Goal: Transaction & Acquisition: Book appointment/travel/reservation

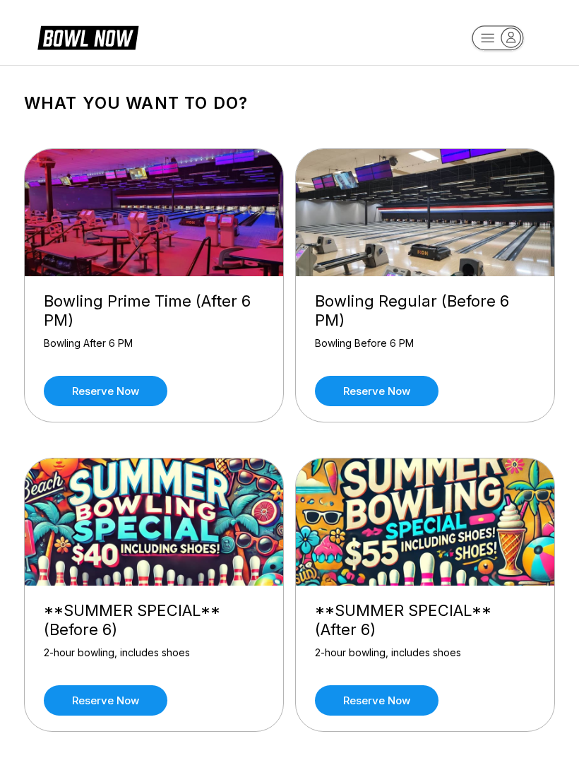
click at [124, 379] on link "Reserve now" at bounding box center [106, 391] width 124 height 30
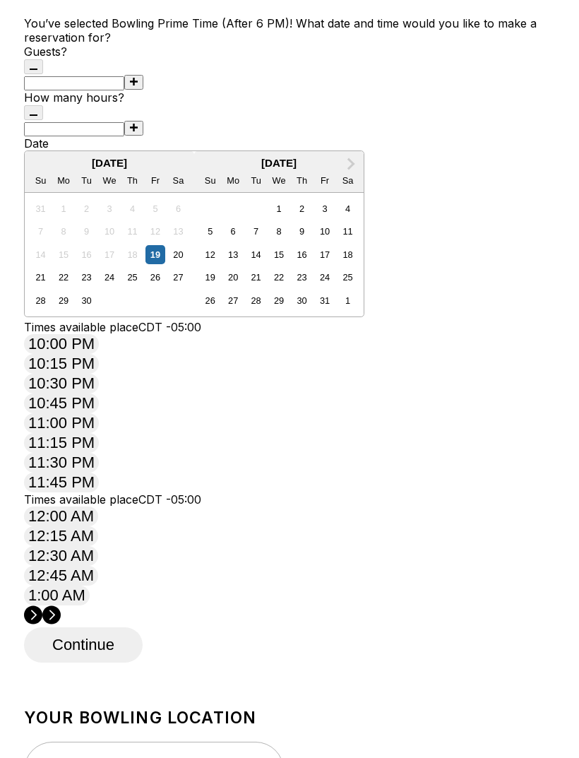
scroll to position [120, 0]
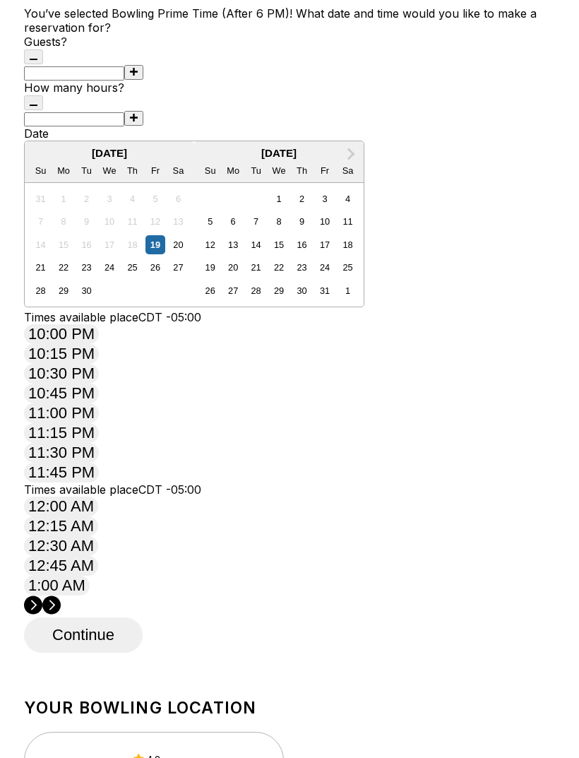
click at [52, 483] on div "Times available place CDT -05:00 10:00 PM 10:15 PM 10:30 PM 10:45 PM 11:00 PM 1…" at bounding box center [289, 397] width 531 height 172
click at [61, 597] on circle at bounding box center [51, 606] width 18 height 18
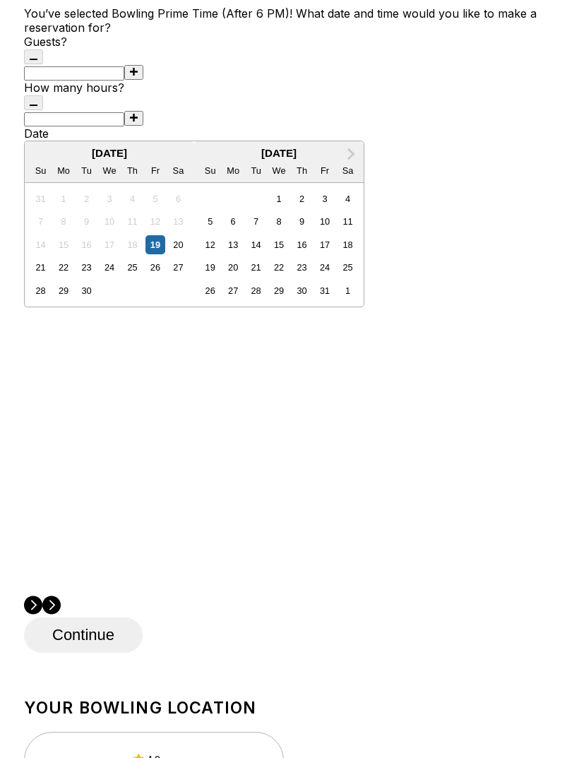
click at [42, 597] on circle at bounding box center [33, 606] width 18 height 18
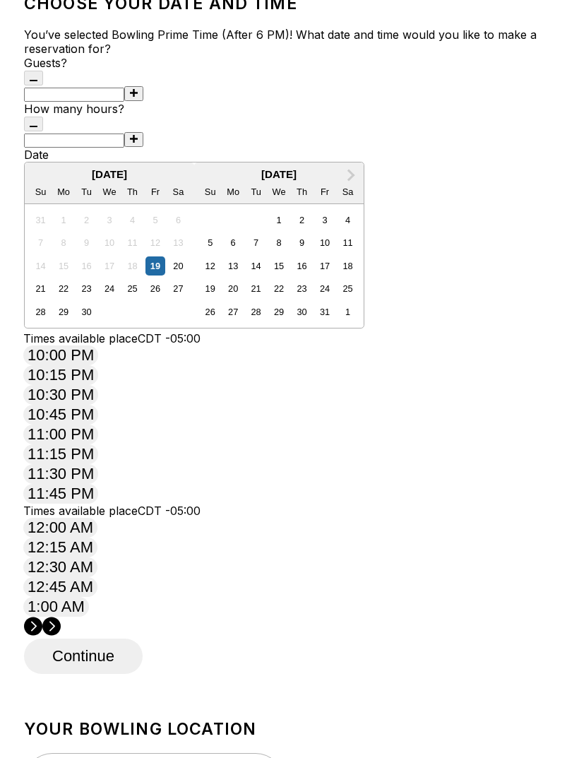
scroll to position [0, 0]
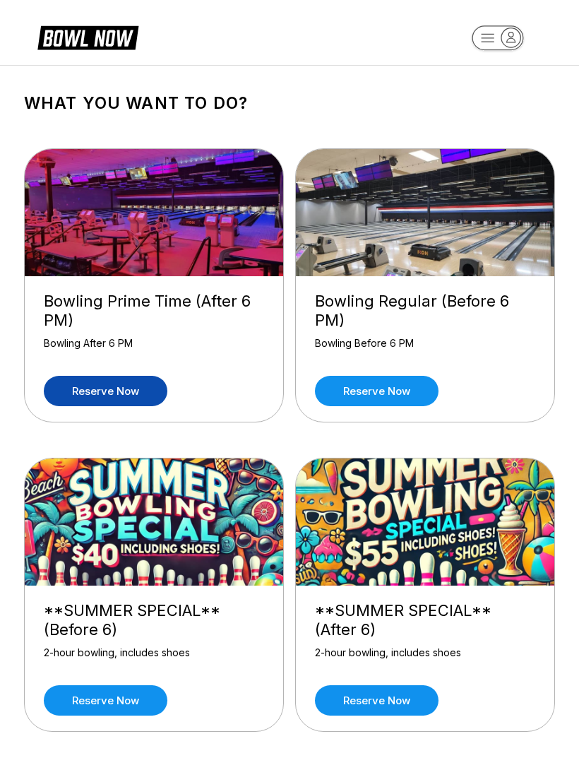
click at [403, 383] on link "Reserve now" at bounding box center [377, 391] width 124 height 30
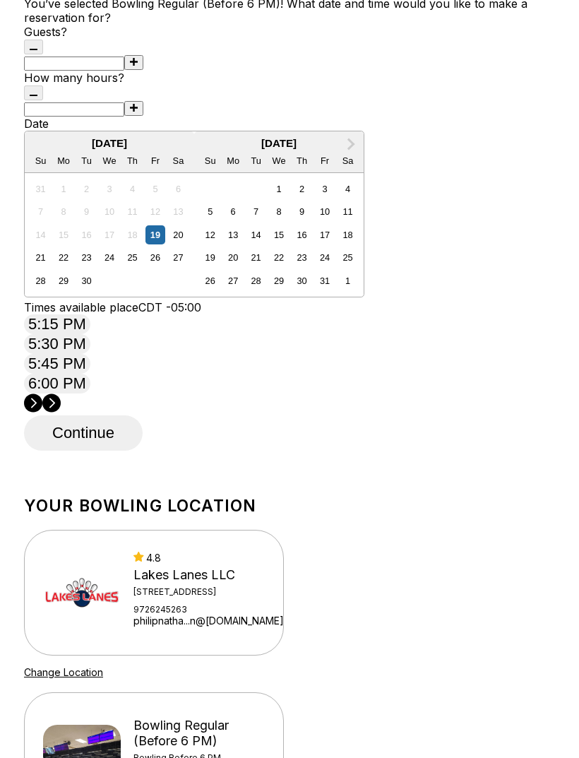
scroll to position [136, 0]
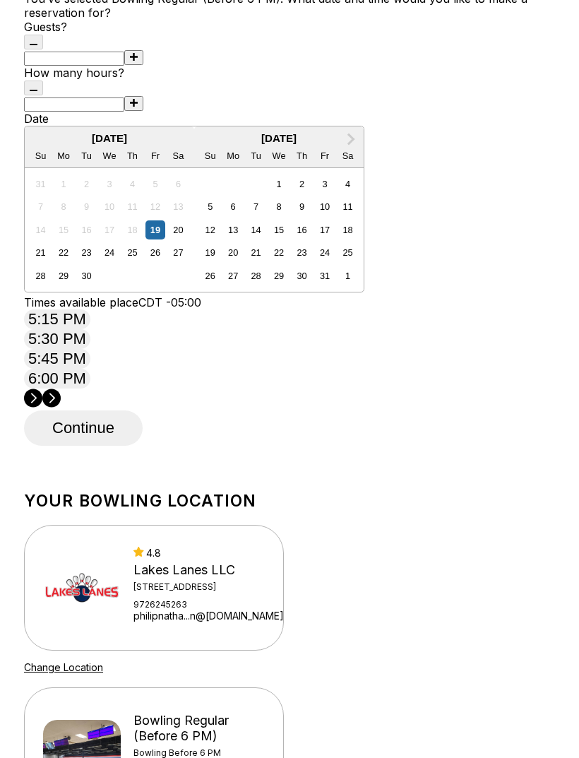
click at [90, 369] on button "5:45 PM" at bounding box center [57, 359] width 66 height 20
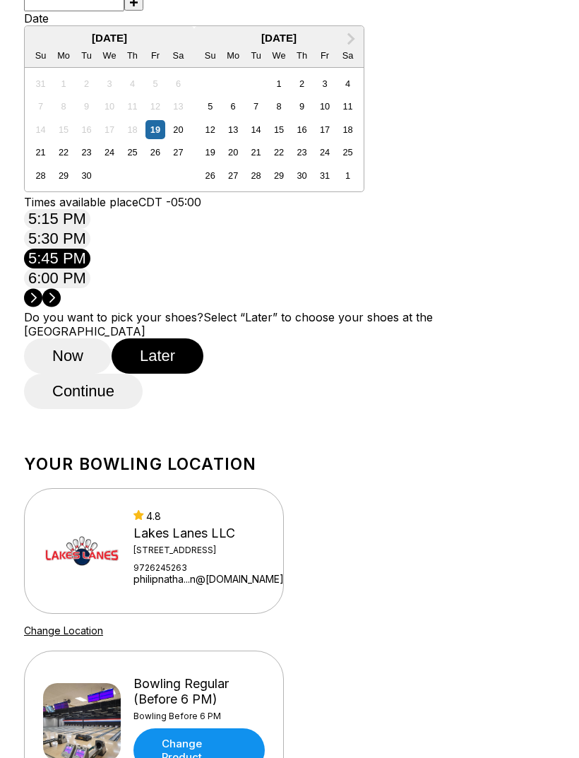
scroll to position [236, 0]
click at [86, 374] on button "Now" at bounding box center [68, 355] width 88 height 35
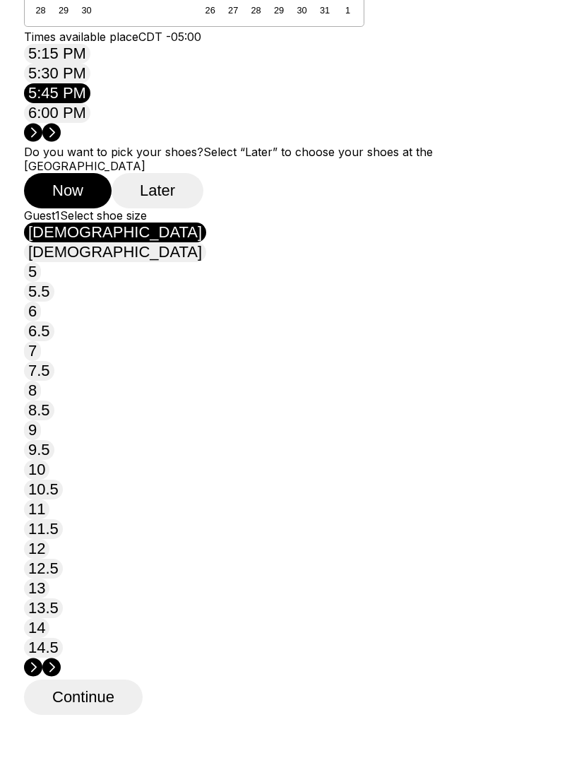
click at [206, 263] on button "[DEMOGRAPHIC_DATA]" at bounding box center [115, 253] width 182 height 20
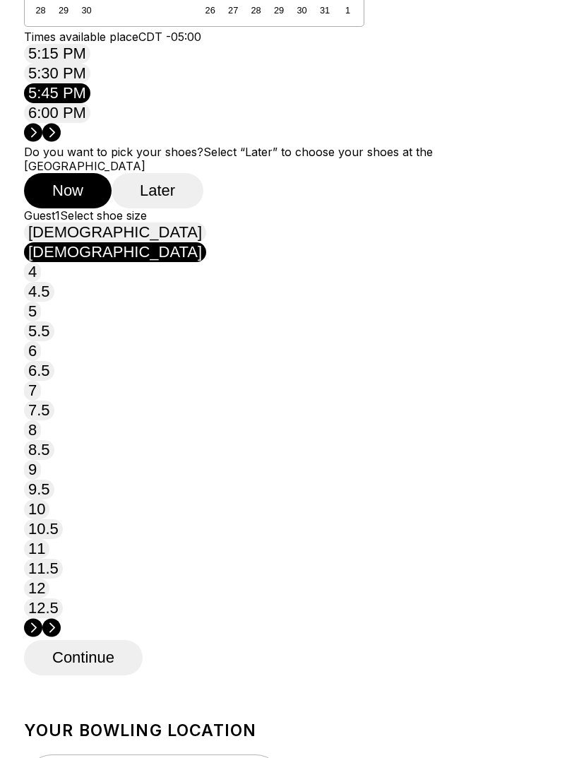
click at [41, 480] on button "9" at bounding box center [32, 470] width 17 height 20
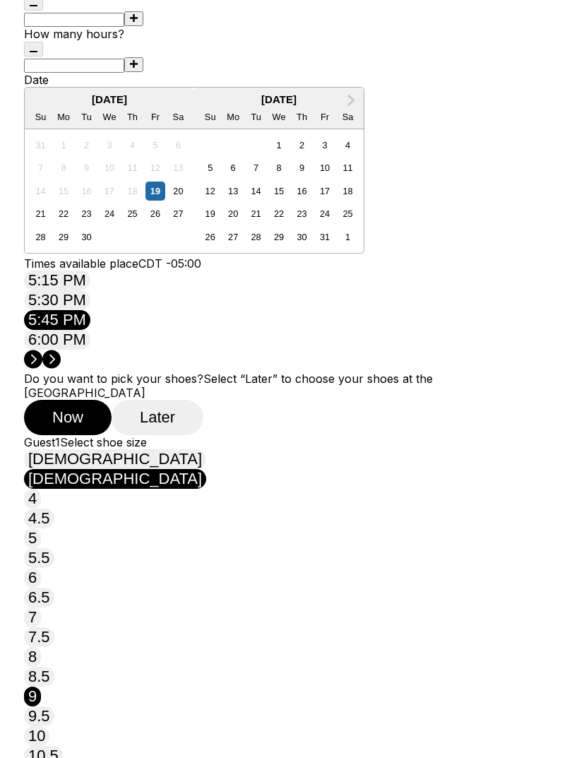
scroll to position [172, 0]
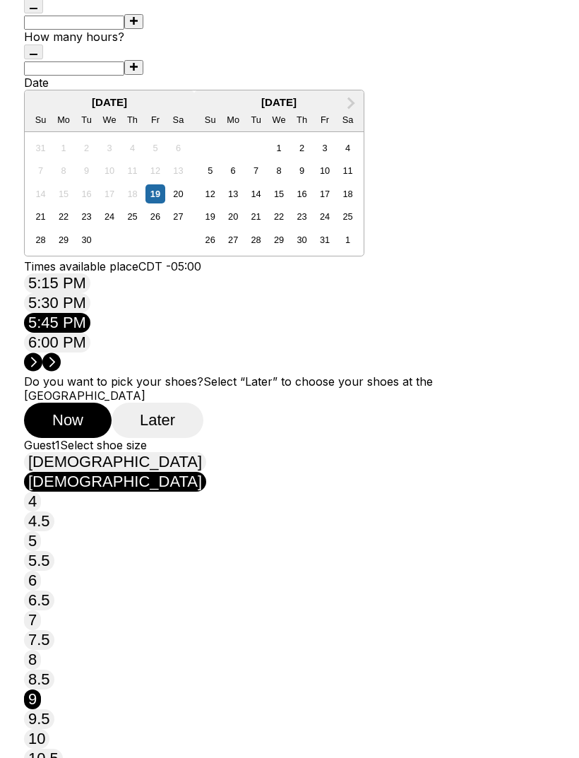
click at [124, 29] on button at bounding box center [133, 21] width 19 height 15
type input "*"
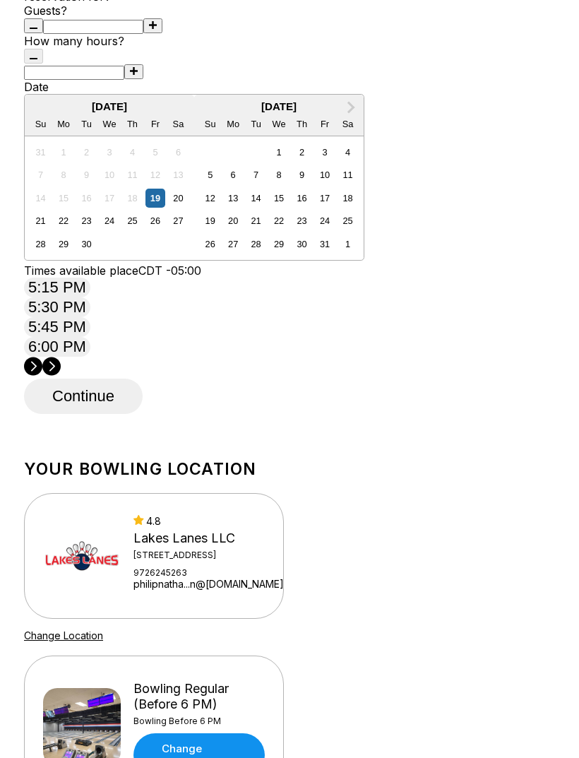
scroll to position [143, 0]
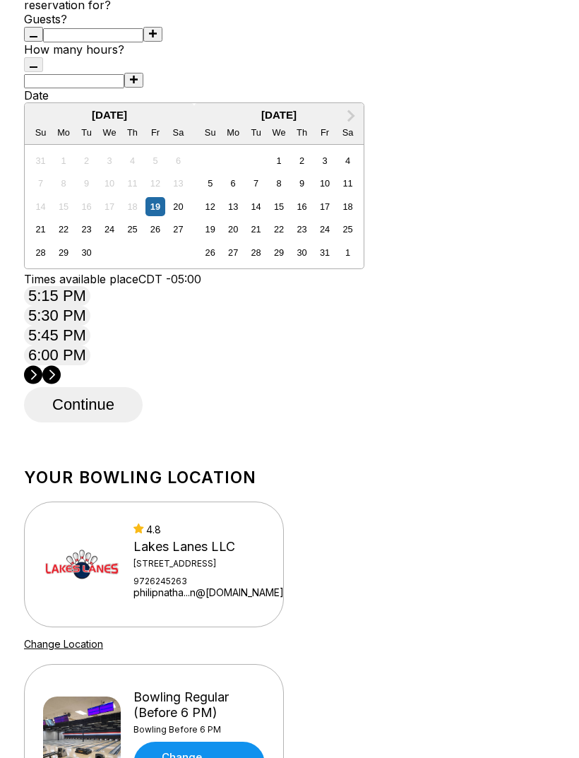
click at [90, 345] on button "5:45 PM" at bounding box center [57, 336] width 66 height 20
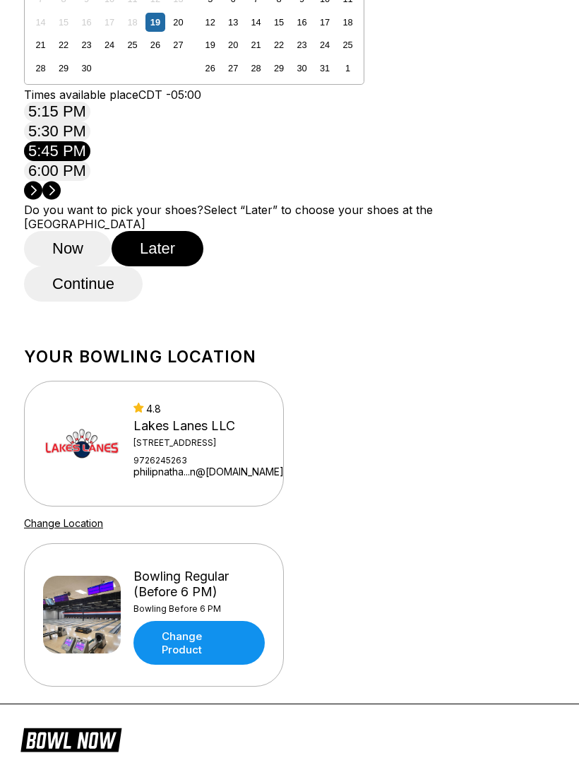
scroll to position [333, 0]
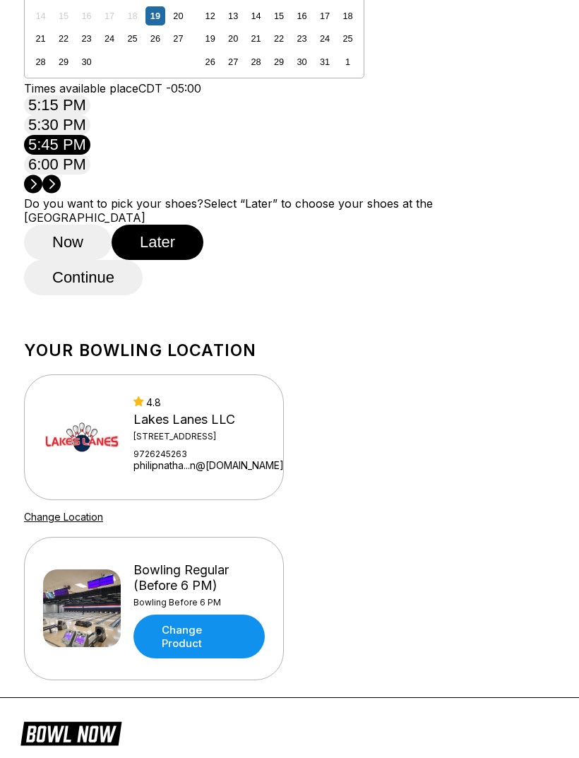
click at [102, 296] on button "Continue" at bounding box center [83, 278] width 119 height 35
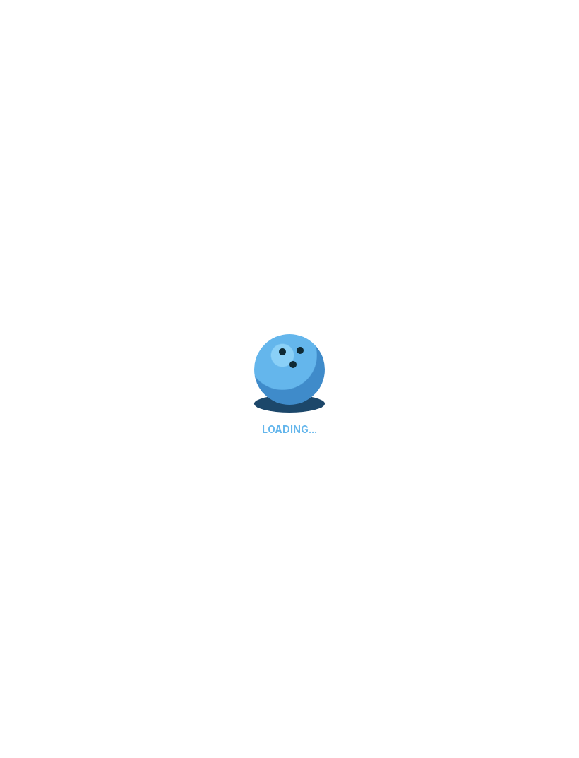
select select "**"
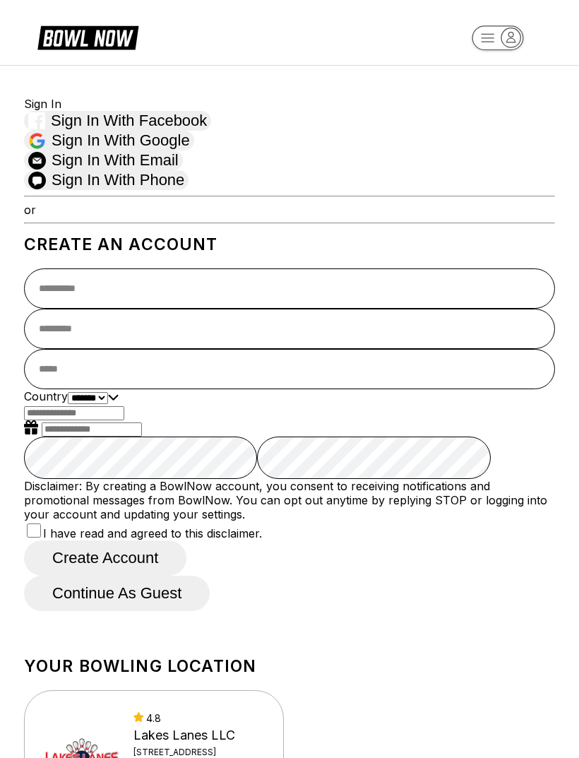
click at [204, 137] on div "Sign In Sign in with Facebook Sign in with Google Sign in with Email Sign in wi…" at bounding box center [289, 347] width 531 height 528
click at [190, 150] on span "Sign in with Google" at bounding box center [121, 140] width 138 height 18
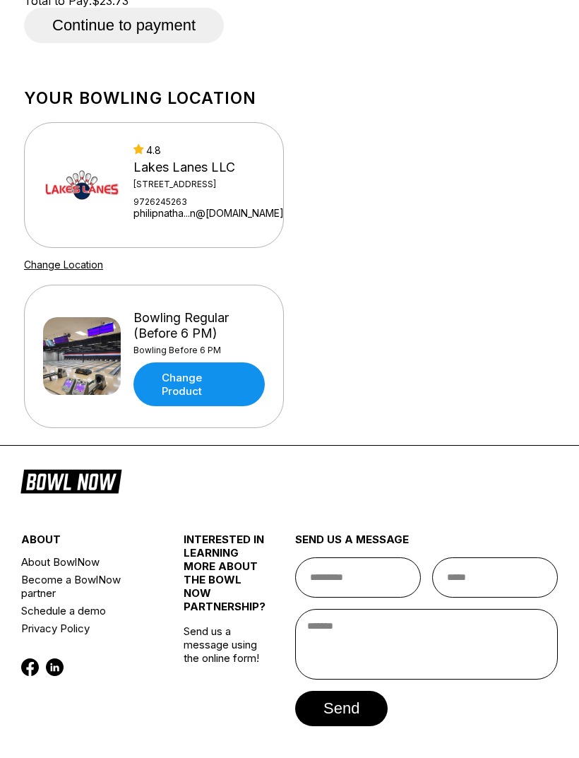
scroll to position [548, 0]
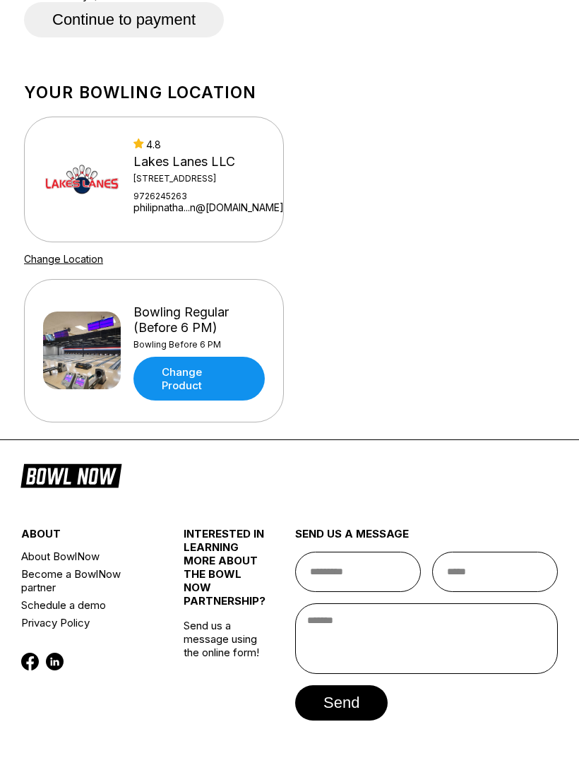
click at [169, 37] on div "Continue to payment" at bounding box center [289, 19] width 531 height 35
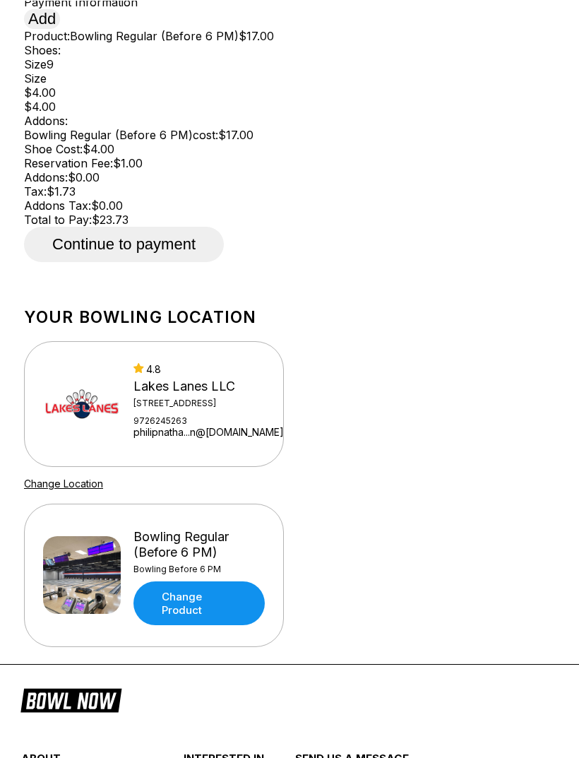
scroll to position [323, 0]
click at [49, 29] on button "Add" at bounding box center [42, 19] width 36 height 20
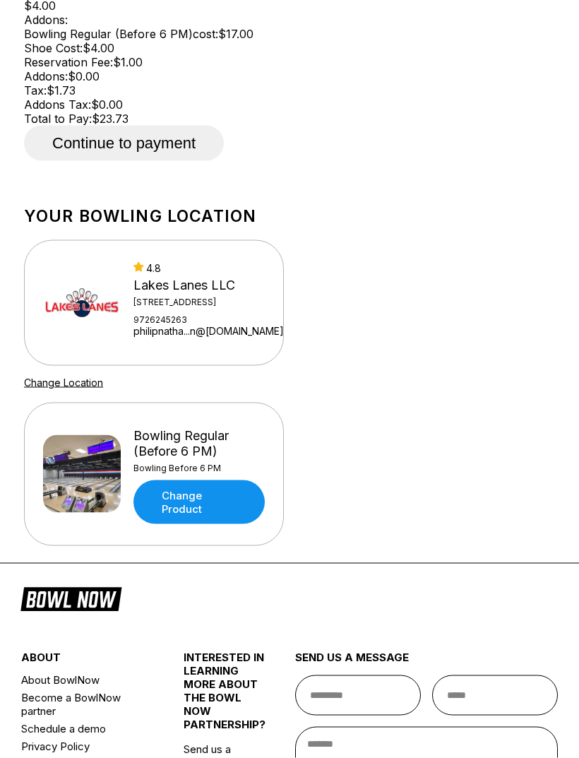
scroll to position [429, 0]
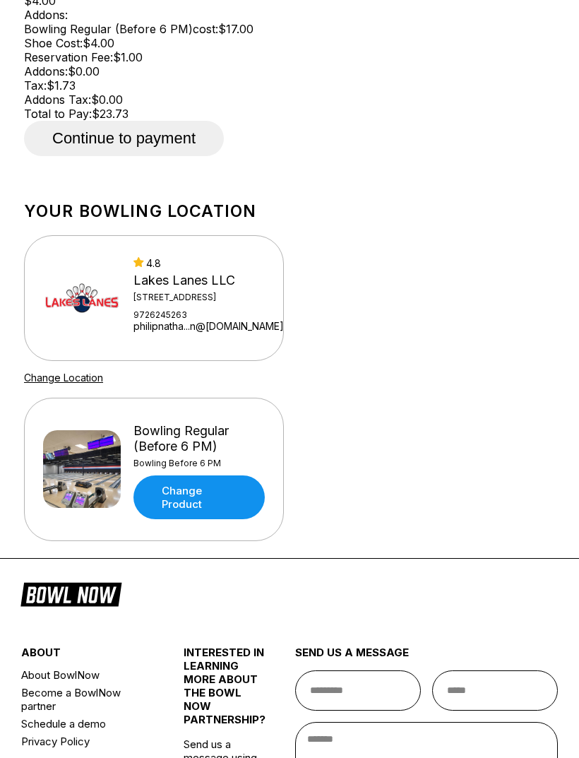
type input "**********"
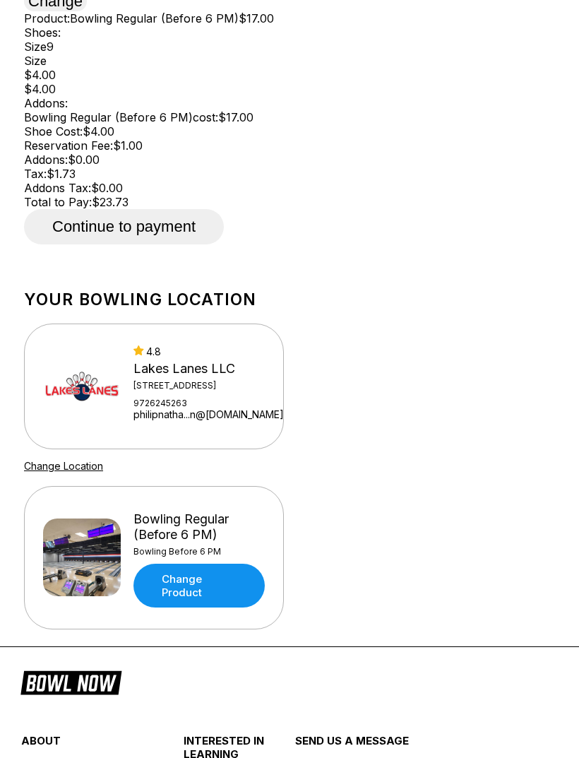
click at [168, 244] on button "Continue to payment" at bounding box center [124, 226] width 200 height 35
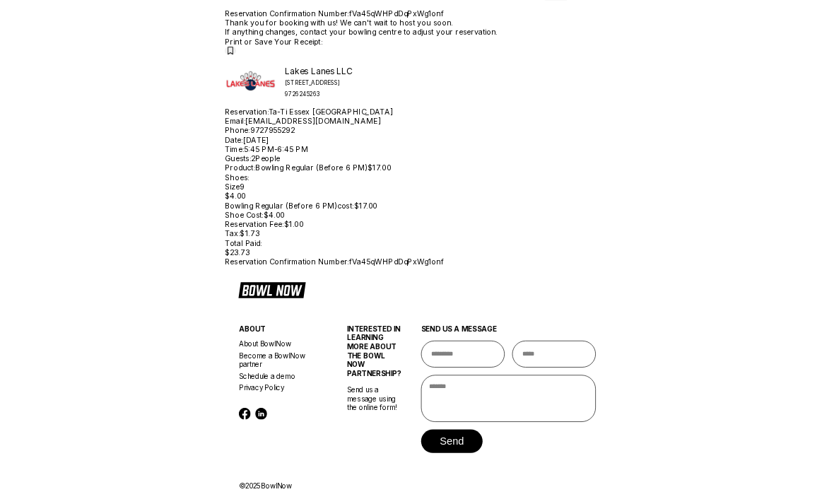
scroll to position [372, 0]
